Goal: Navigation & Orientation: Go to known website

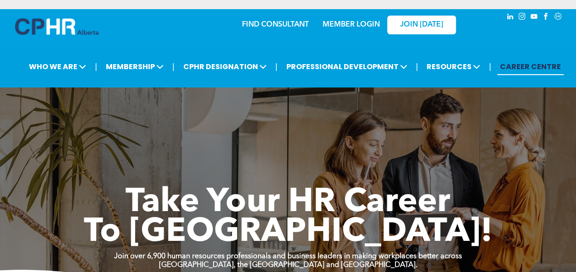
click at [369, 24] on link "MEMBER LOGIN" at bounding box center [351, 24] width 57 height 7
click at [367, 24] on link "MEMBER LOGIN" at bounding box center [351, 24] width 57 height 7
